Goal: Task Accomplishment & Management: Use online tool/utility

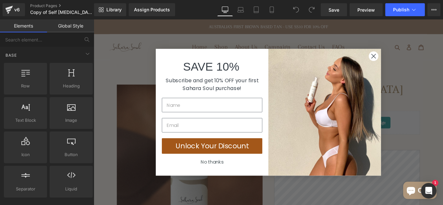
click at [404, 61] on circle "Close dialog" at bounding box center [408, 60] width 11 height 11
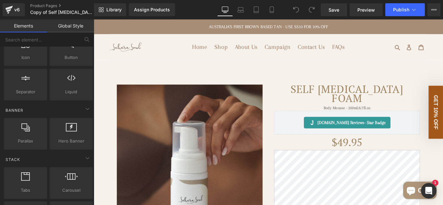
scroll to position [162, 0]
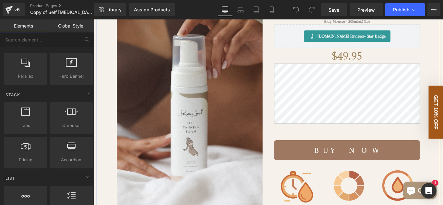
scroll to position [0, 0]
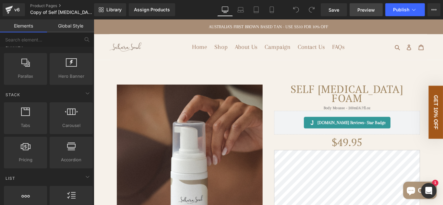
click at [357, 12] on link "Preview" at bounding box center [366, 9] width 33 height 13
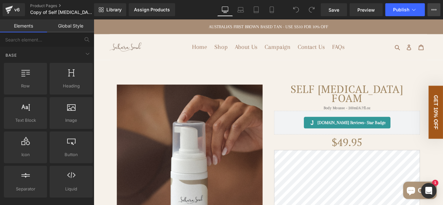
click at [431, 10] on button "View Live Page View with current Template Save Template to Library Schedule Pub…" at bounding box center [434, 9] width 13 height 13
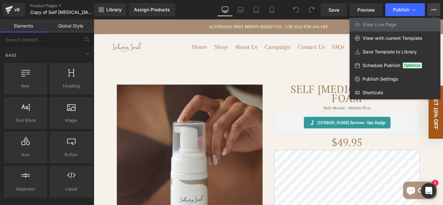
click at [431, 10] on button "View Live Page View with current Template Save Template to Library Schedule Pub…" at bounding box center [434, 9] width 13 height 13
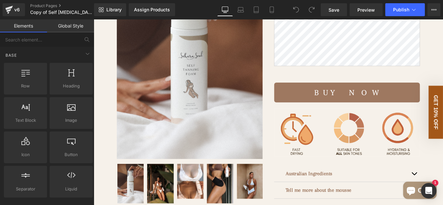
scroll to position [324, 0]
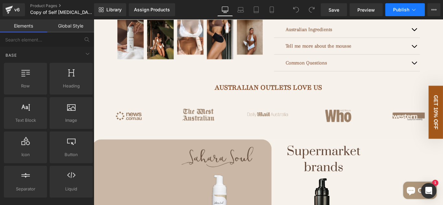
click at [404, 13] on button "Publish" at bounding box center [405, 9] width 40 height 13
click at [367, 8] on span "Preview" at bounding box center [367, 9] width 18 height 7
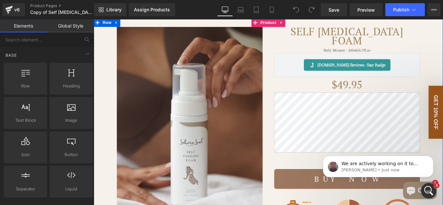
scroll to position [0, 0]
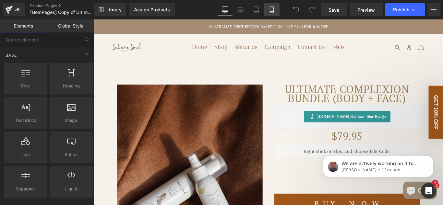
click at [273, 12] on icon at bounding box center [272, 12] width 4 height 0
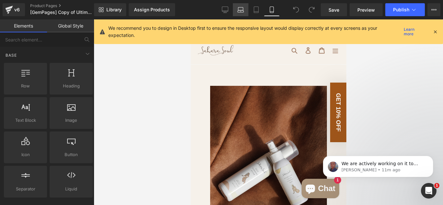
click at [246, 11] on link "Laptop" at bounding box center [241, 9] width 16 height 13
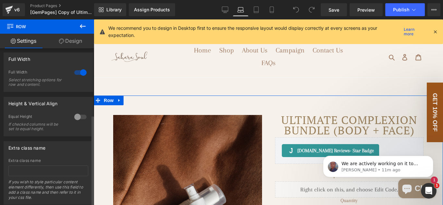
scroll to position [115, 0]
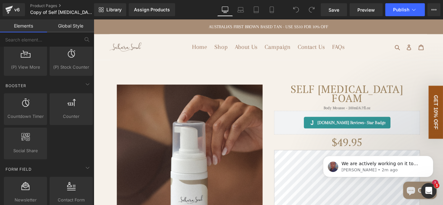
scroll to position [909, 0]
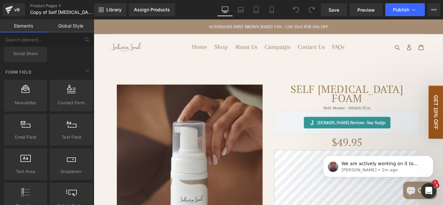
click at [128, 55] on img at bounding box center [130, 50] width 37 height 19
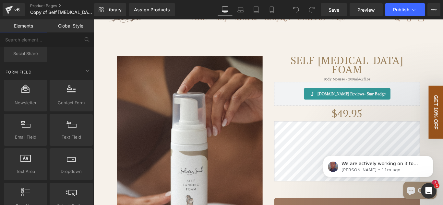
scroll to position [0, 0]
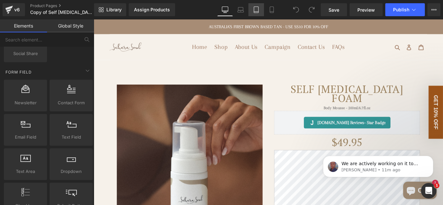
click at [250, 11] on link "Tablet" at bounding box center [257, 9] width 16 height 13
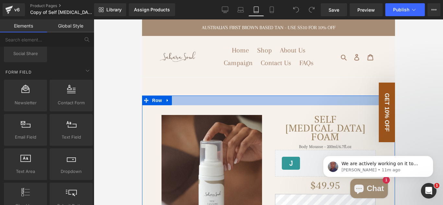
click at [209, 100] on div at bounding box center [268, 101] width 253 height 10
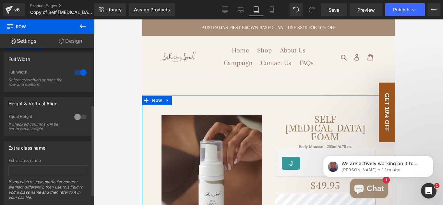
scroll to position [115, 0]
